Goal: Book appointment/travel/reservation

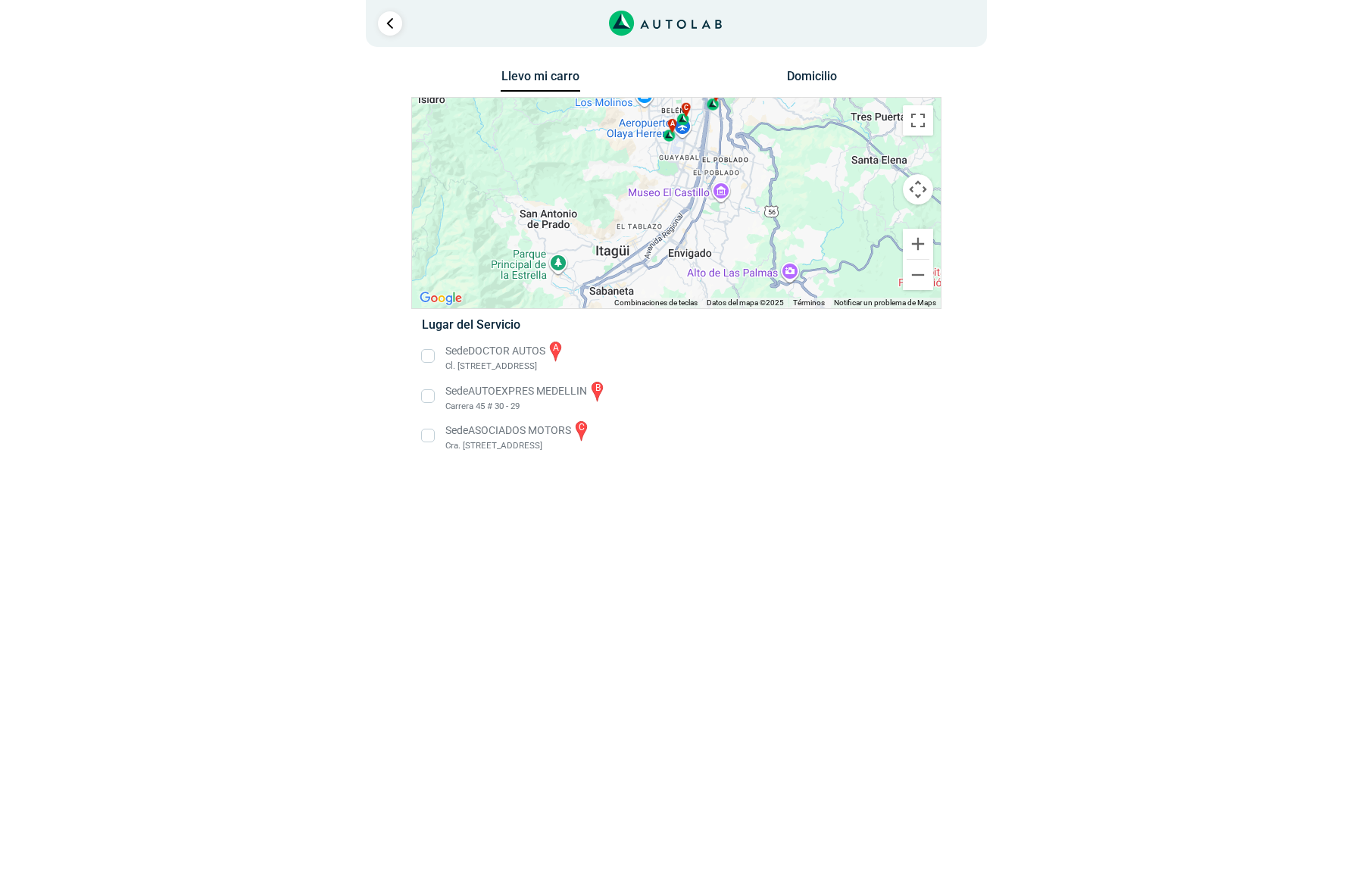
drag, startPoint x: 746, startPoint y: 240, endPoint x: 750, endPoint y: 146, distance: 94.1
click at [750, 146] on div "a b c" at bounding box center [676, 203] width 528 height 211
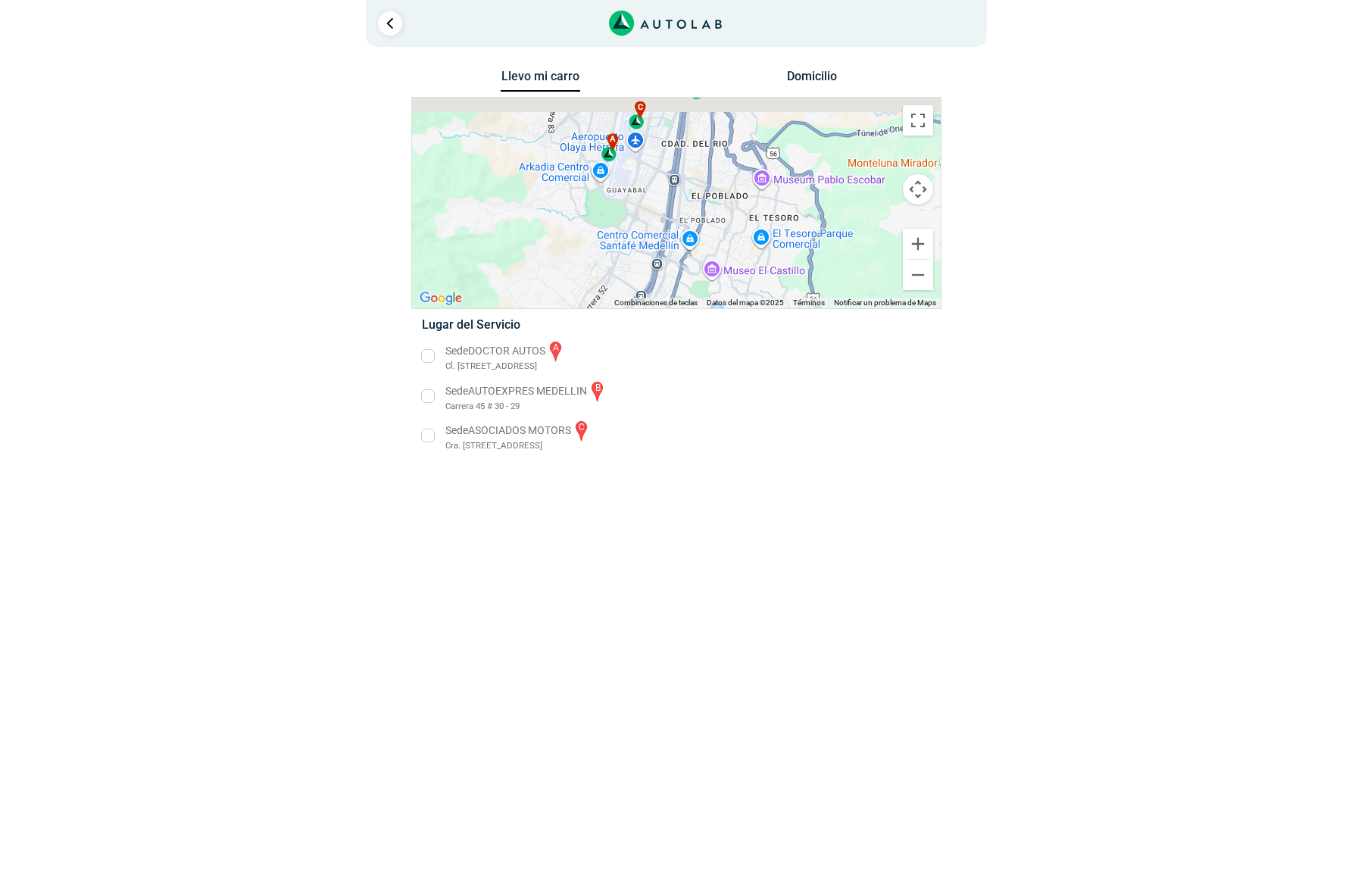
drag, startPoint x: 717, startPoint y: 233, endPoint x: 717, endPoint y: 259, distance: 26.0
click at [717, 259] on div "a b c" at bounding box center [676, 203] width 528 height 211
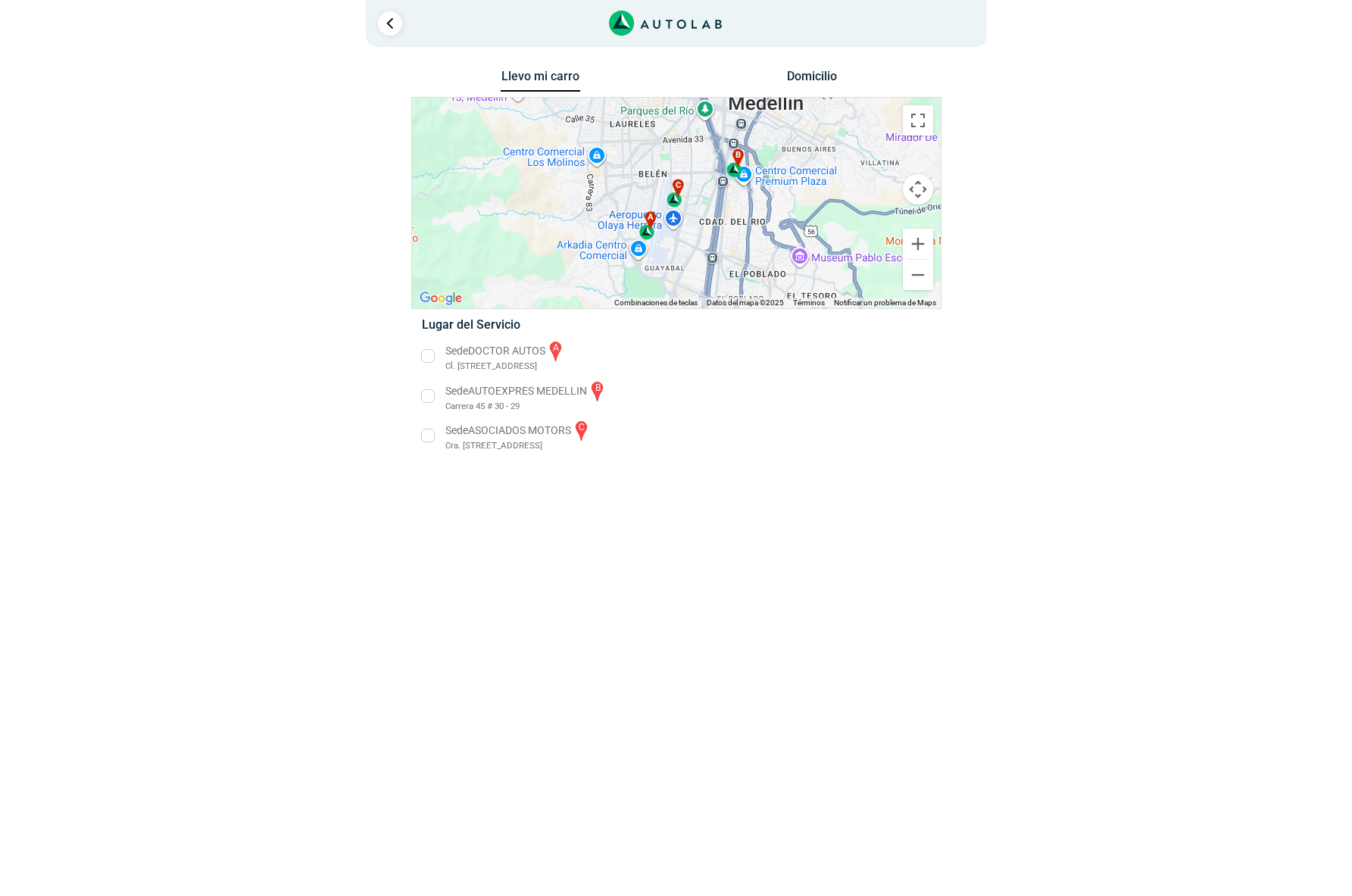
drag, startPoint x: 689, startPoint y: 234, endPoint x: 731, endPoint y: 220, distance: 44.3
click at [731, 220] on div "a b c" at bounding box center [676, 203] width 528 height 211
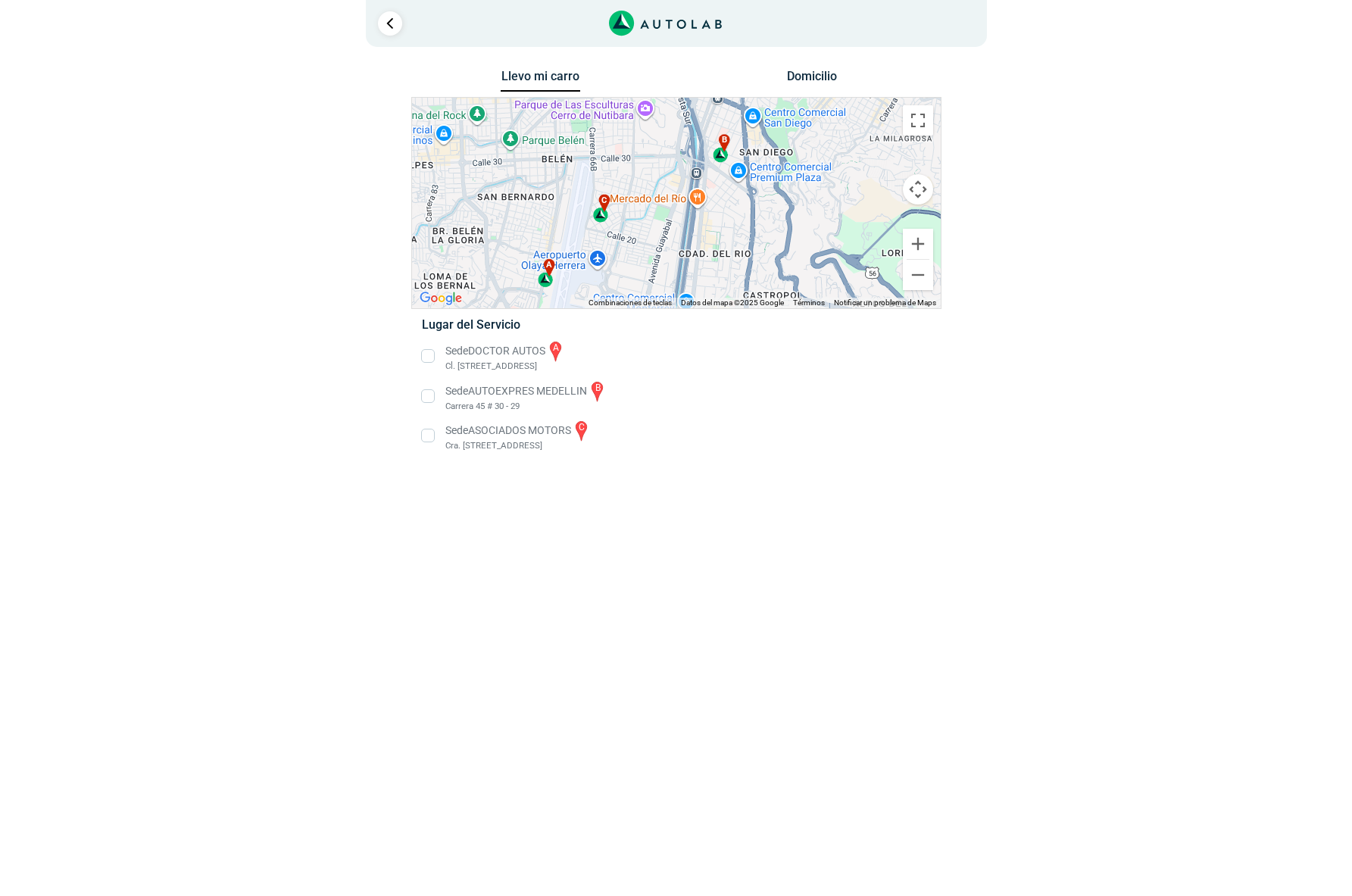
click at [662, 229] on div "a b c" at bounding box center [676, 203] width 528 height 211
click at [718, 153] on div "b" at bounding box center [722, 149] width 17 height 29
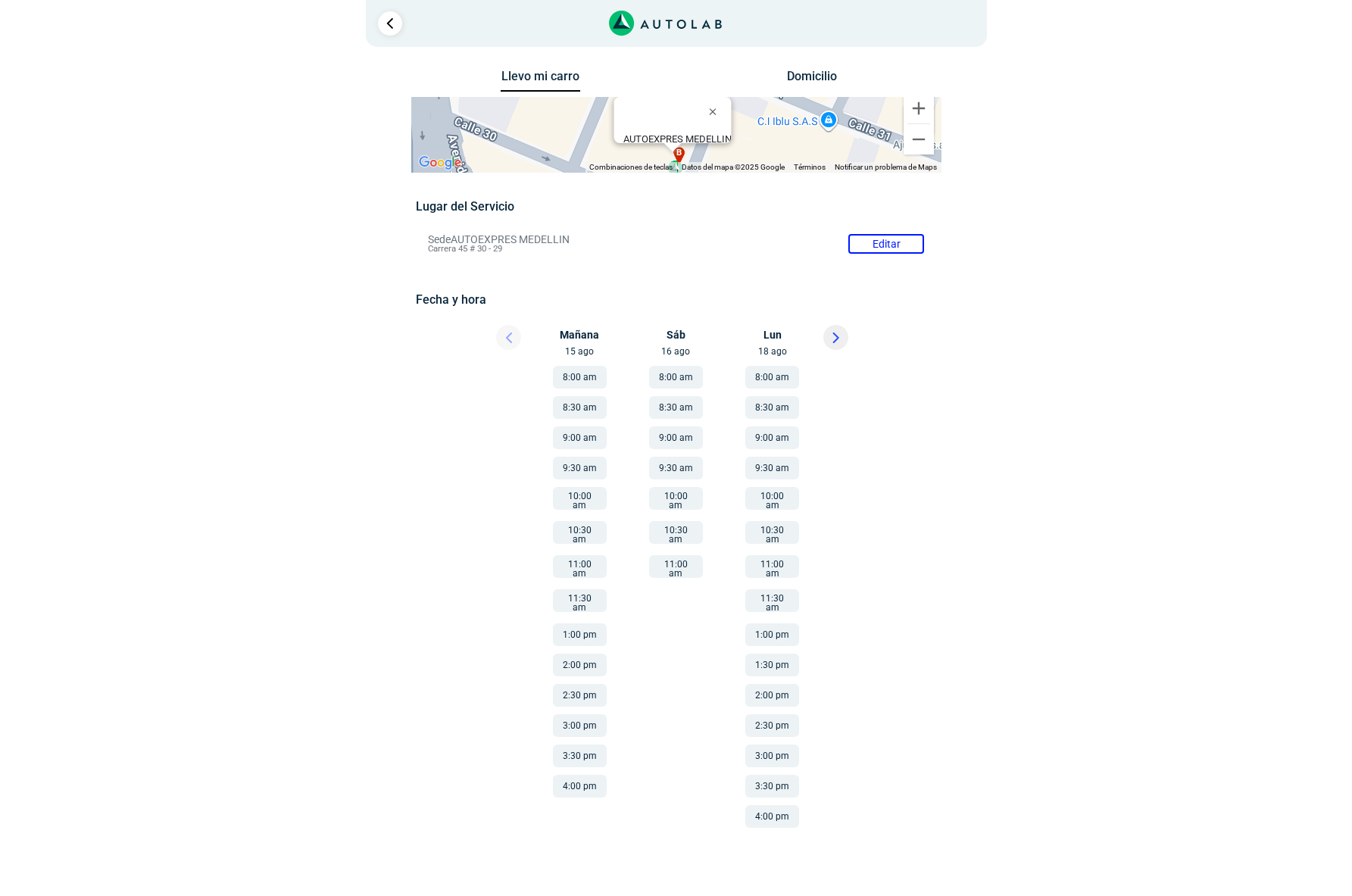
drag, startPoint x: 593, startPoint y: 242, endPoint x: 423, endPoint y: 240, distance: 170.0
click at [423, 240] on li "Sede AUTOEXPRES MEDELLIN Editar Carrera 45 # 30 - 29" at bounding box center [676, 244] width 519 height 24
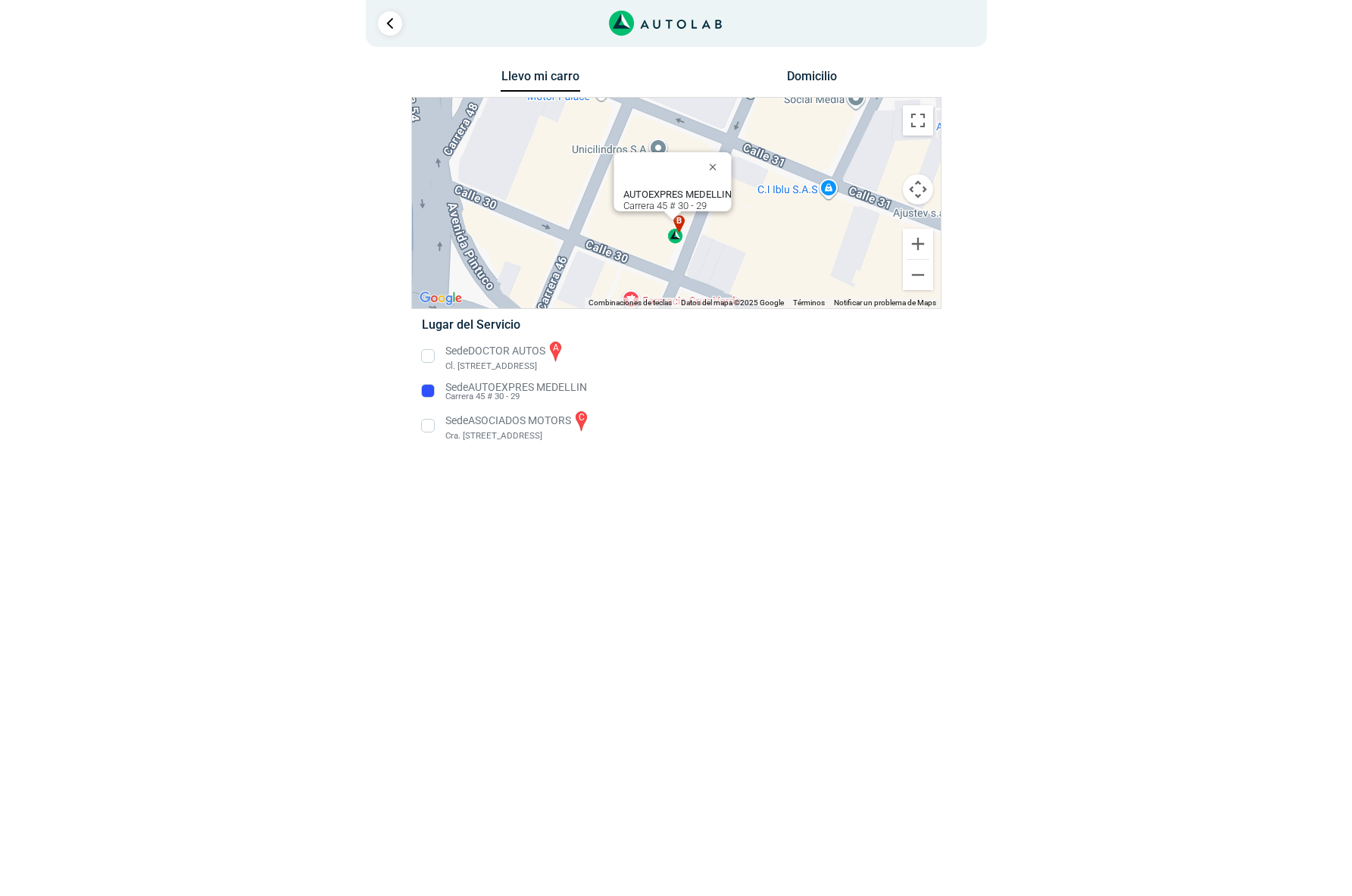
copy p "Sede AUTOEXPRES MEDELLIN"
drag, startPoint x: 514, startPoint y: 401, endPoint x: 479, endPoint y: 388, distance: 37.3
click at [446, 400] on li "Sede AUTOEXPRES MEDELLIN Carrera 45 # 30 - 29" at bounding box center [676, 391] width 531 height 24
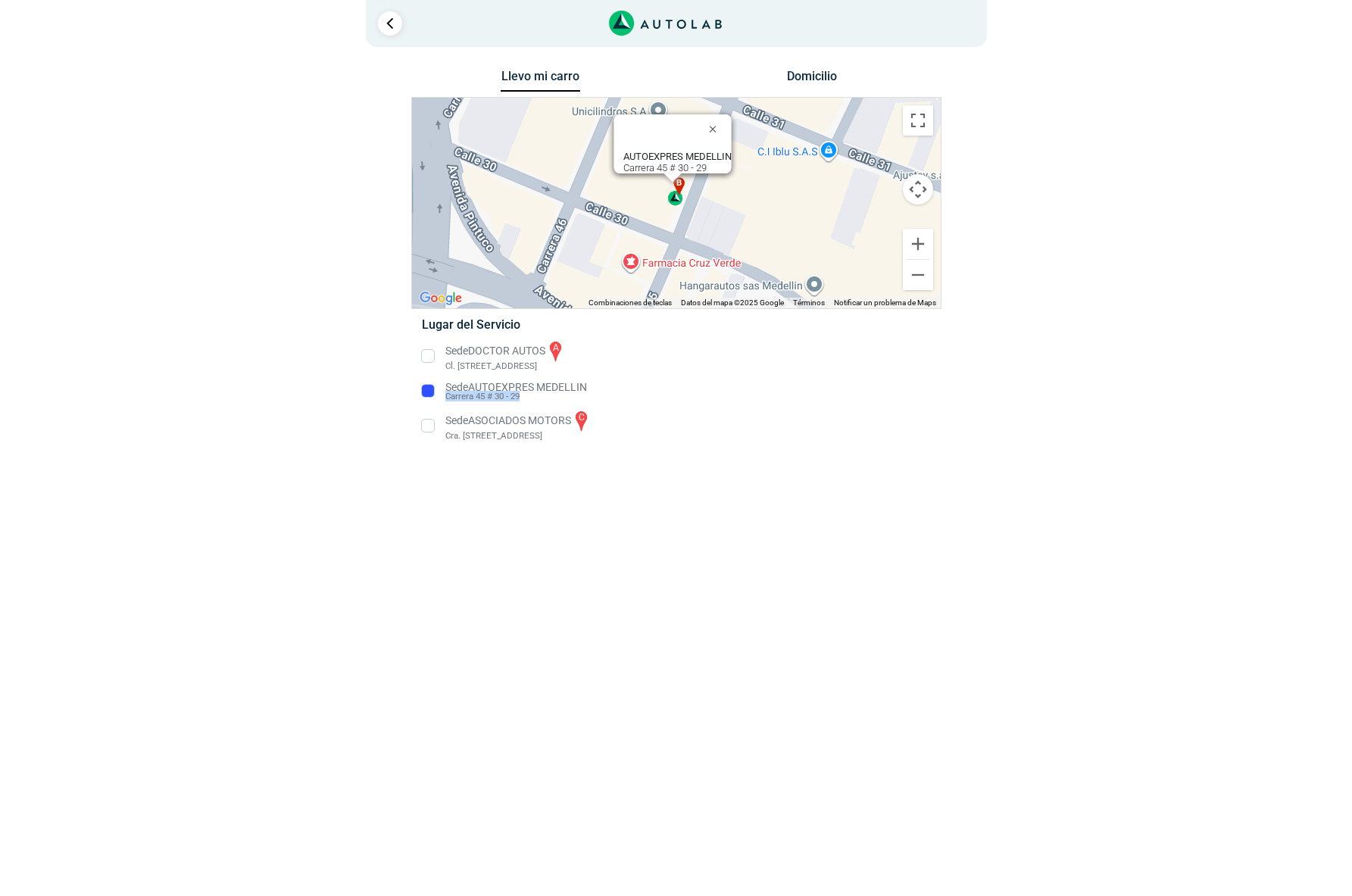
copy span "Carrera 45 # 30 - 29"
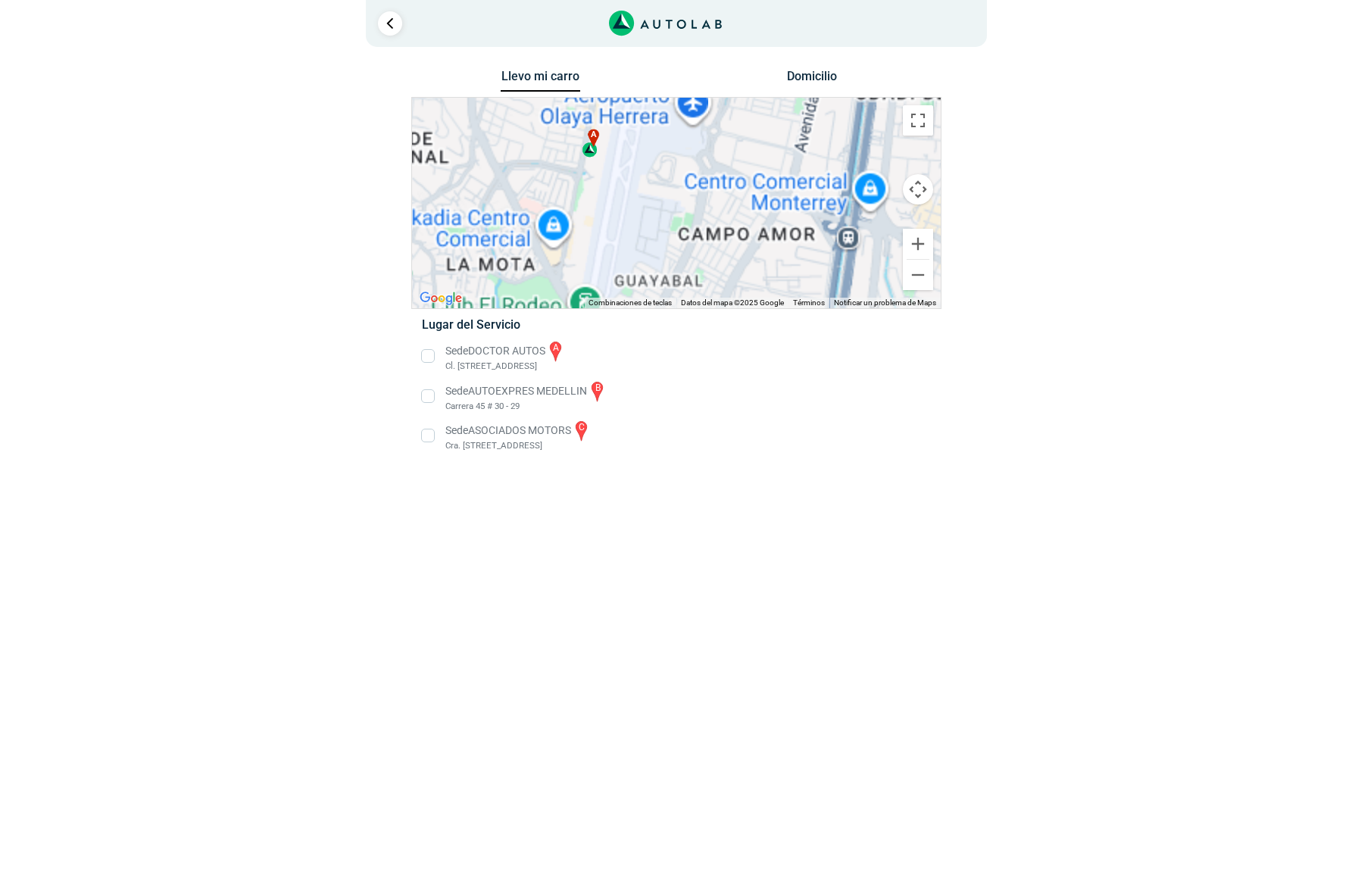
drag, startPoint x: 627, startPoint y: 226, endPoint x: 670, endPoint y: 153, distance: 84.7
click at [670, 153] on div "a b c AUTOEXPRES MEDELLIN Carrera 45 # 30 - 29 AUTOEXPRES MEDELLIN Carrera 45 #…" at bounding box center [676, 203] width 528 height 211
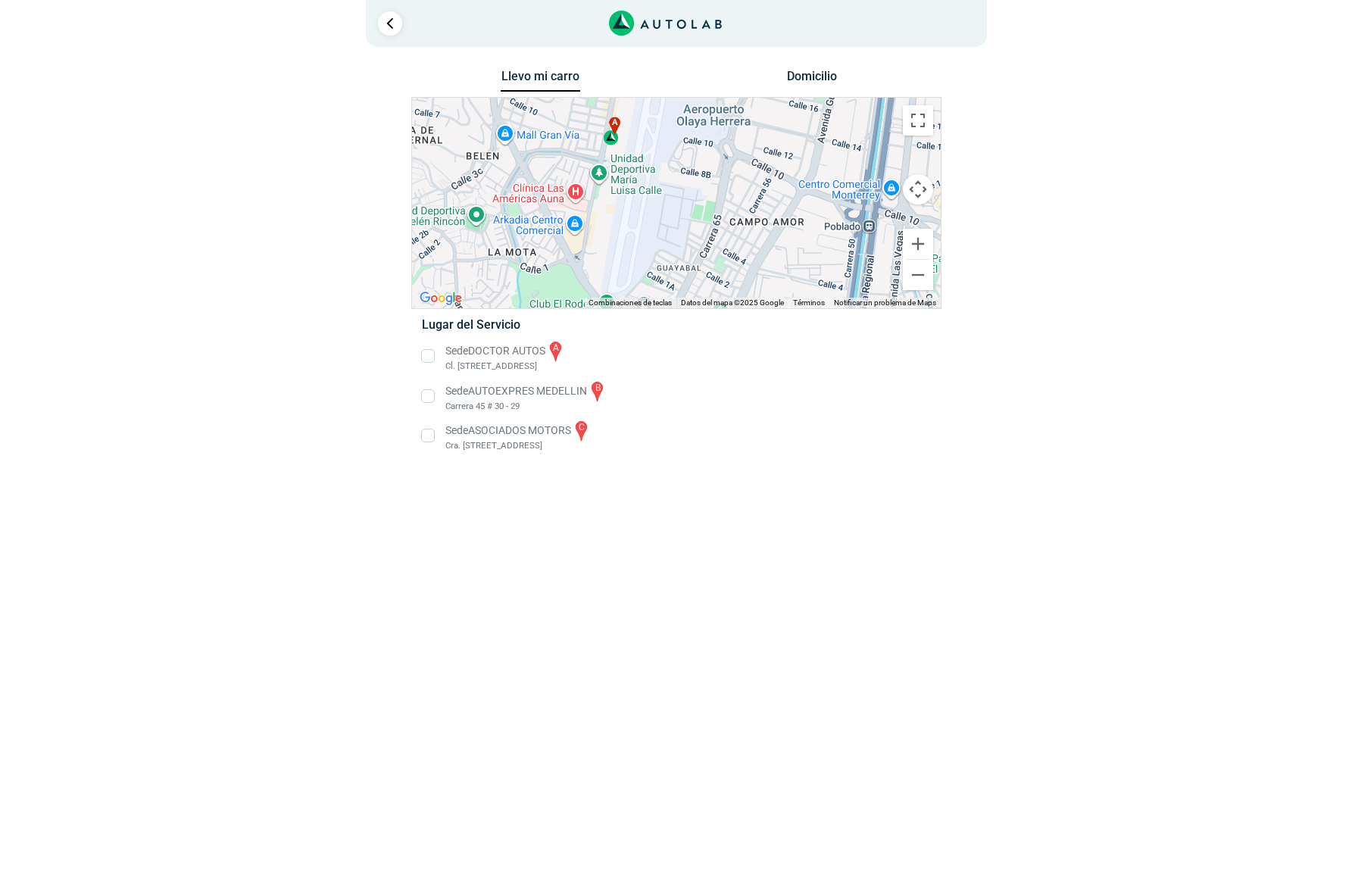
drag, startPoint x: 648, startPoint y: 211, endPoint x: 658, endPoint y: 292, distance: 81.6
click at [658, 292] on div "a b c AUTOEXPRES MEDELLIN Carrera 45 # 30 - 29 AUTOEXPRES MEDELLIN Carrera 45 #…" at bounding box center [676, 203] width 528 height 211
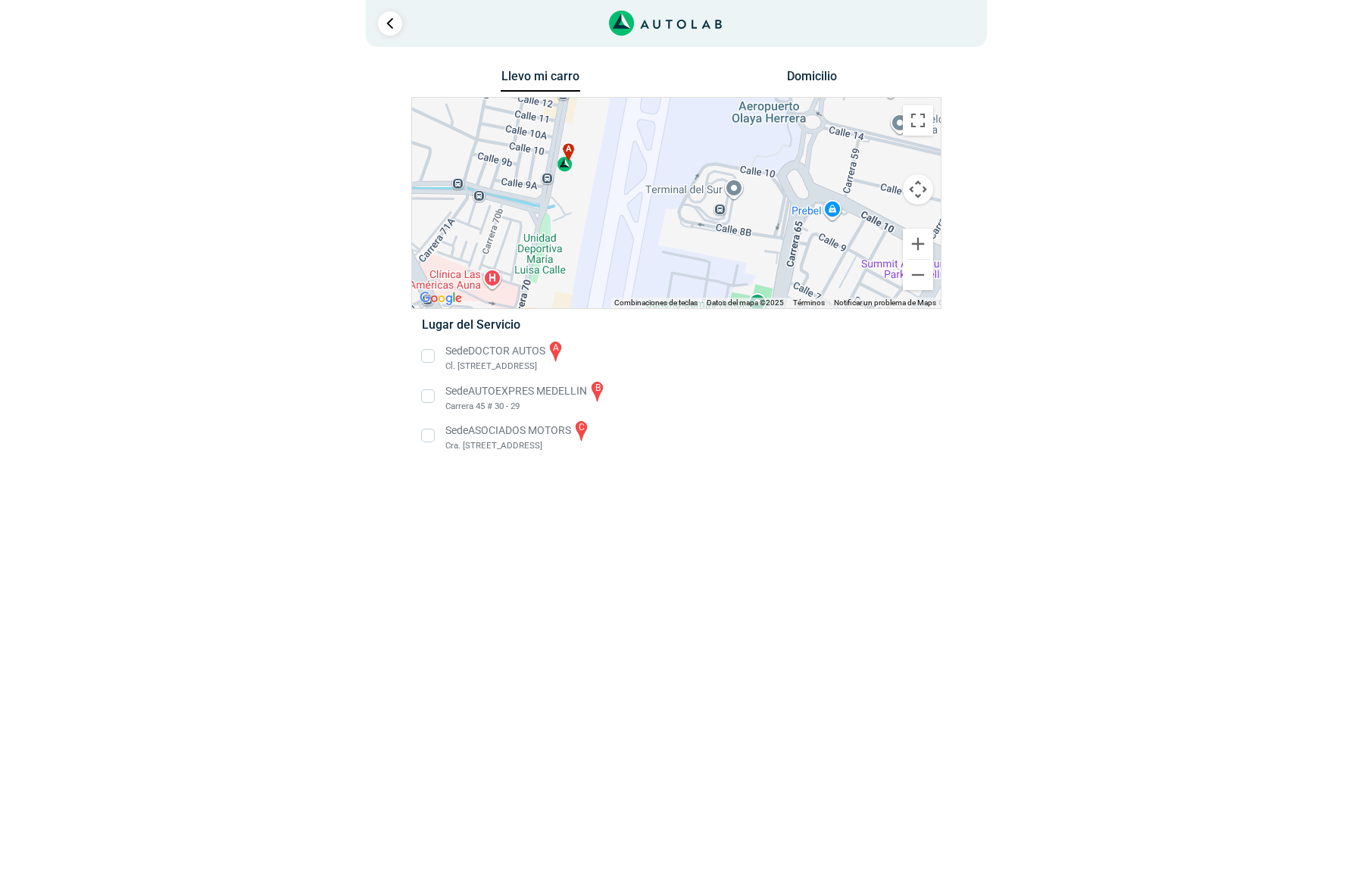
click at [429, 438] on li "Sede ASOCIADOS MOTORS c Cra. [STREET_ADDRESS]" at bounding box center [676, 435] width 531 height 34
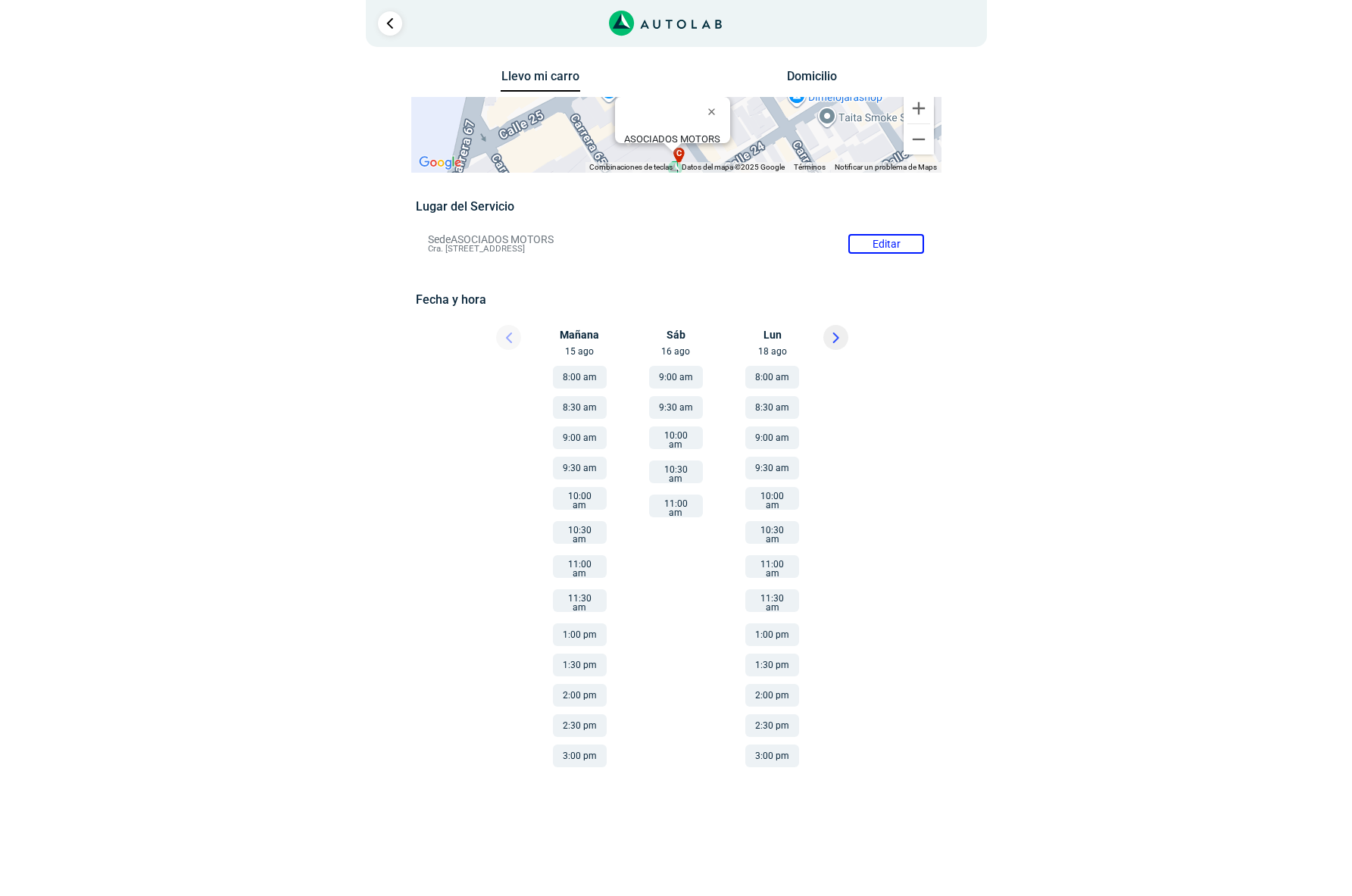
drag, startPoint x: 569, startPoint y: 234, endPoint x: 468, endPoint y: 238, distance: 101.1
click at [466, 239] on li "Sede ASOCIADOS MOTORS Editar Cra. [STREET_ADDRESS]" at bounding box center [676, 244] width 519 height 24
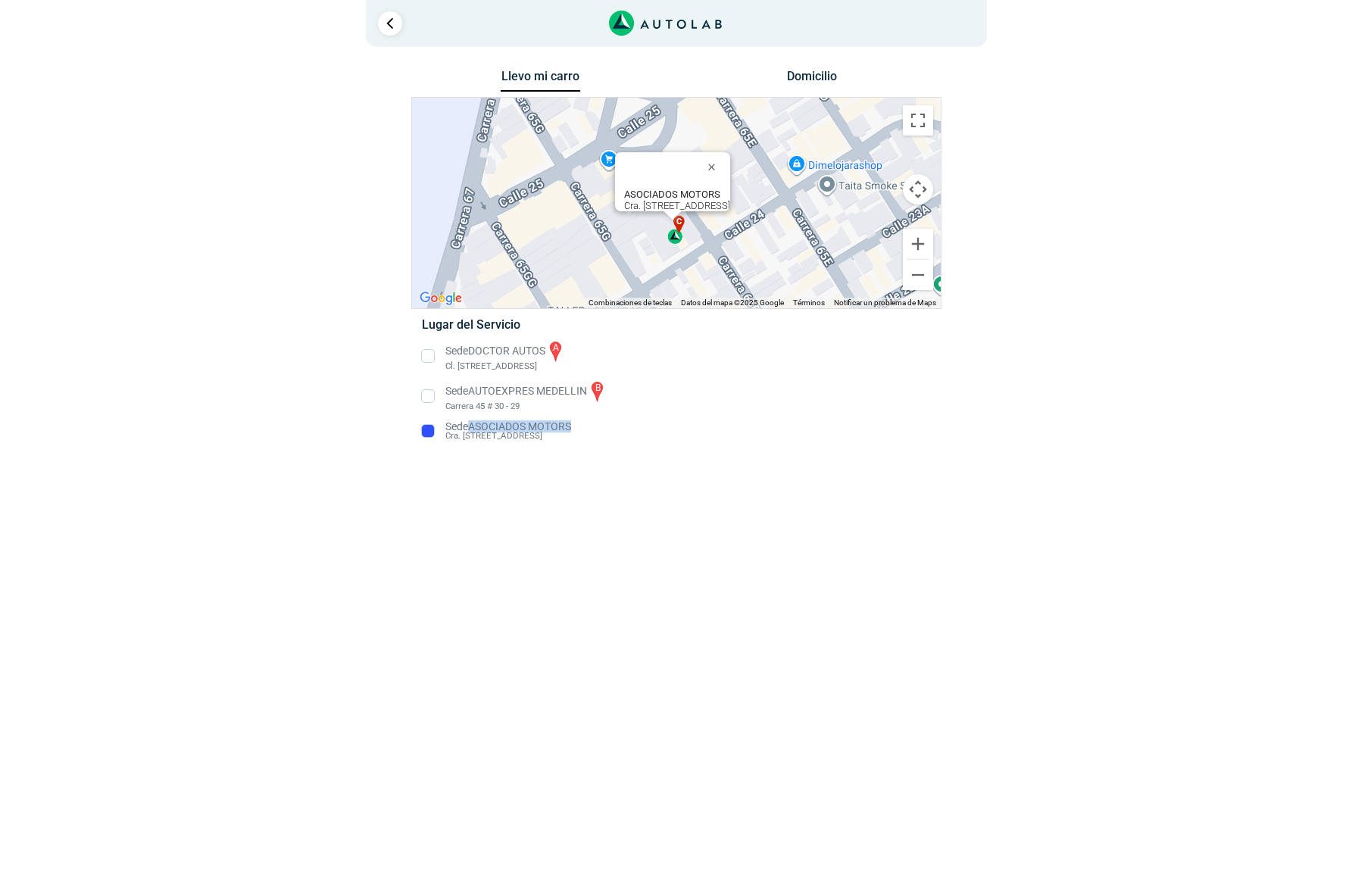
drag, startPoint x: 582, startPoint y: 424, endPoint x: 490, endPoint y: 418, distance: 92.2
click at [472, 426] on li "Sede ASOCIADOS MOTORS Cra. [STREET_ADDRESS]" at bounding box center [676, 431] width 531 height 24
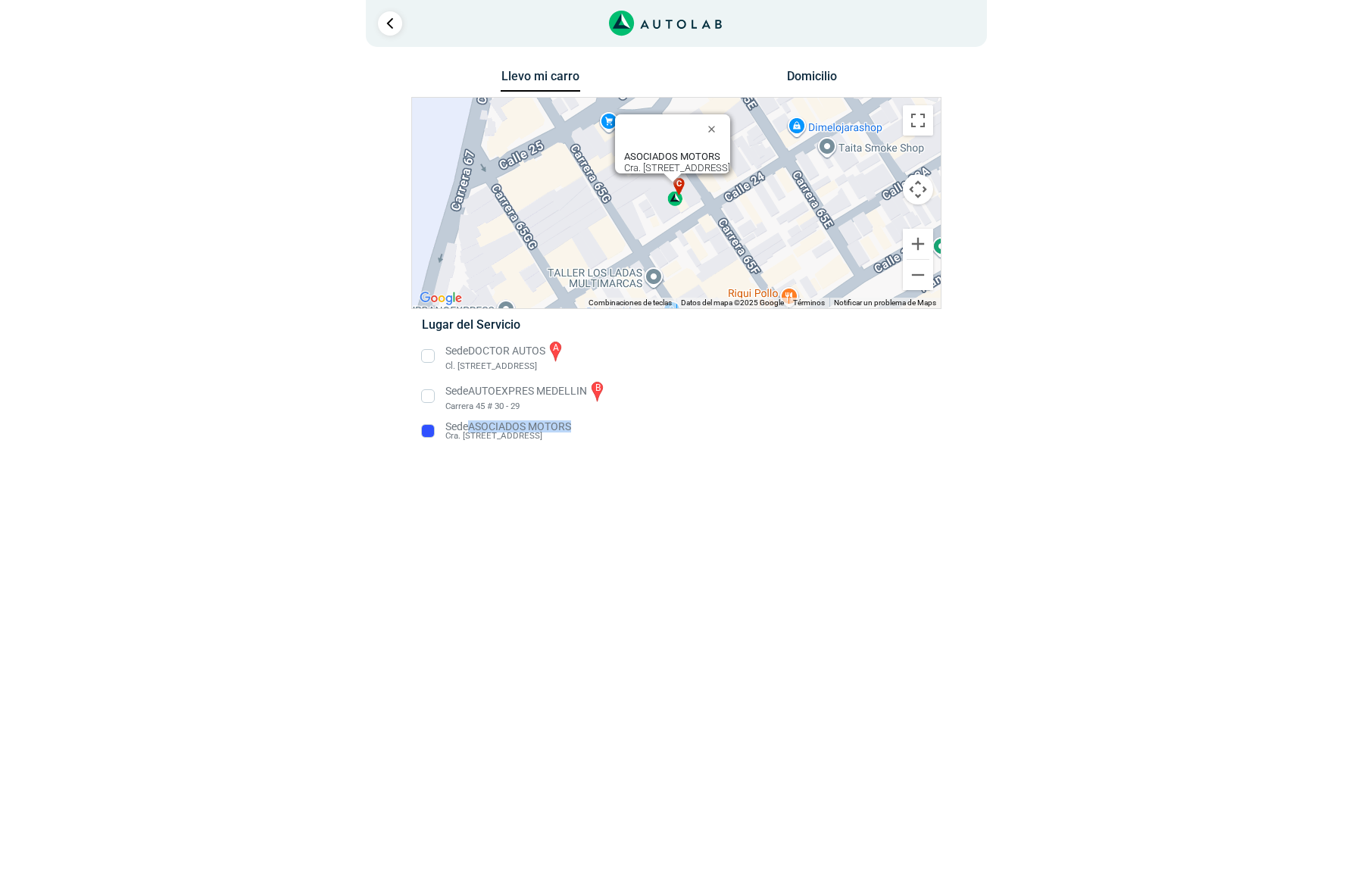
copy p "ASOCIADOS MOTORS"
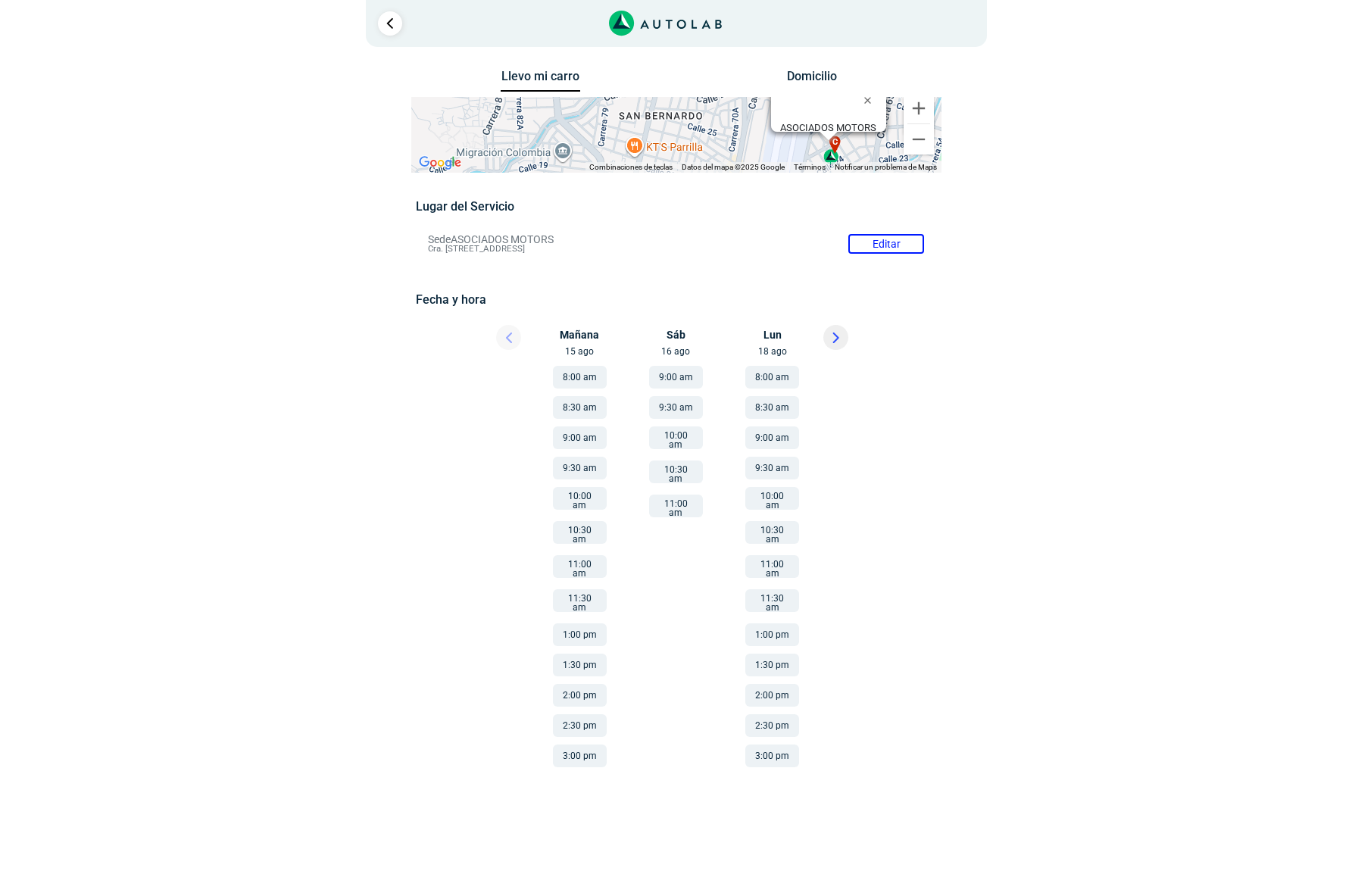
drag, startPoint x: 1016, startPoint y: 227, endPoint x: 995, endPoint y: 289, distance: 65.5
click at [995, 289] on div "Llevo mi carro [GEOGRAPHIC_DATA] ← Mover a la izquierda → Mover a la derecha ↑ …" at bounding box center [676, 427] width 735 height 722
click at [384, 25] on link "Ir al paso anterior" at bounding box center [391, 24] width 24 height 24
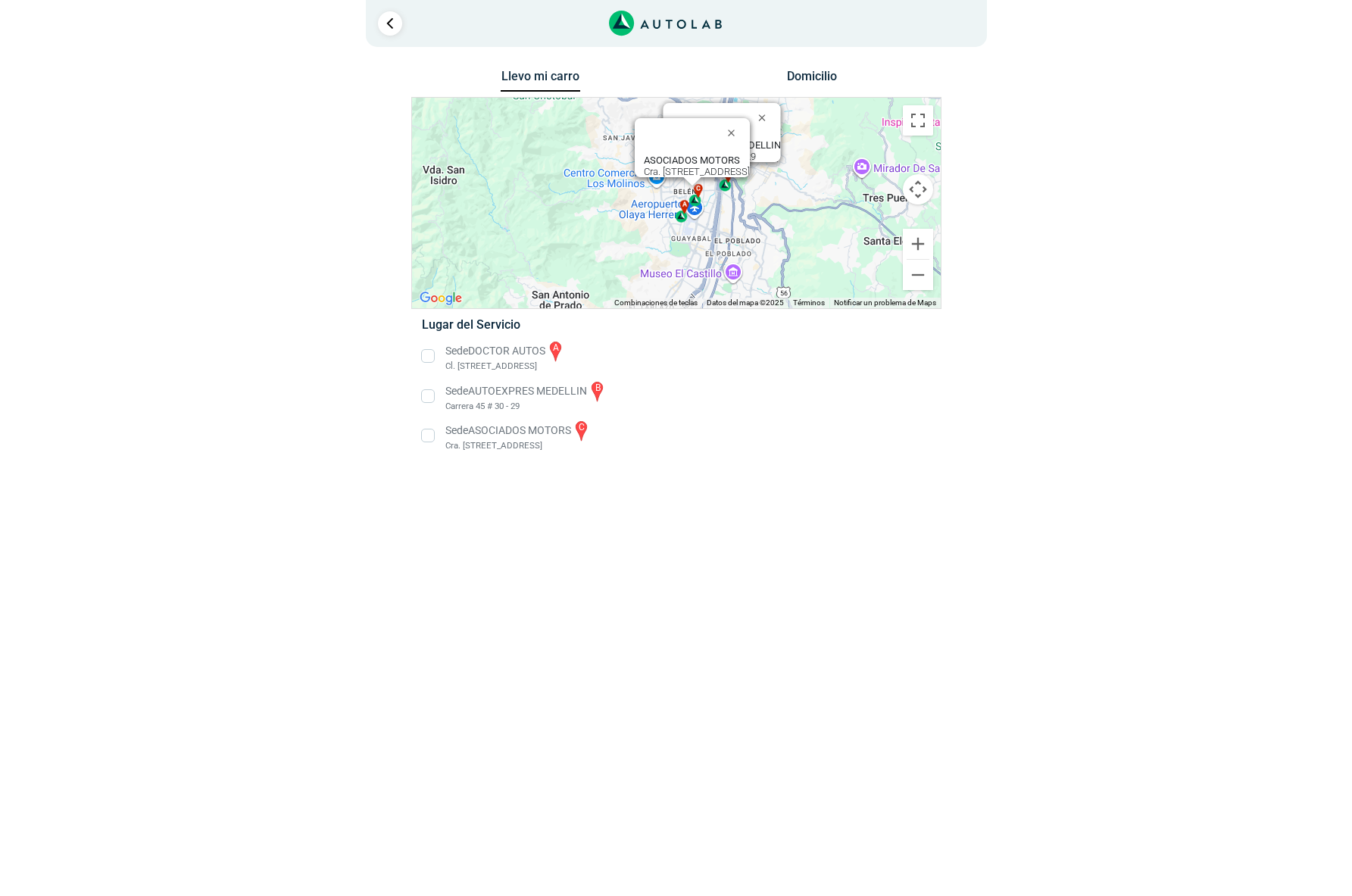
drag, startPoint x: 444, startPoint y: 367, endPoint x: 493, endPoint y: 372, distance: 49.3
click at [493, 372] on li "Sede DOCTOR AUTOS a Cl. [STREET_ADDRESS]" at bounding box center [676, 356] width 531 height 34
